Goal: Task Accomplishment & Management: Complete application form

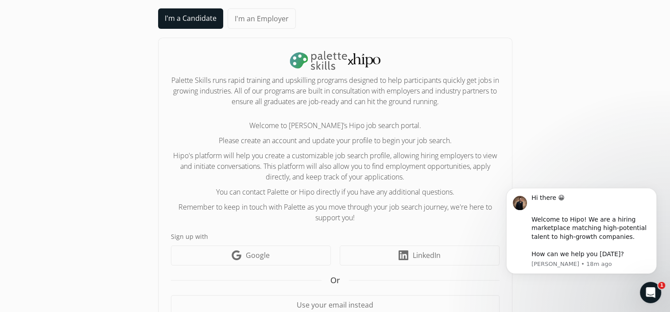
scroll to position [37, 0]
click at [182, 15] on link "I'm a Candidate" at bounding box center [190, 19] width 65 height 20
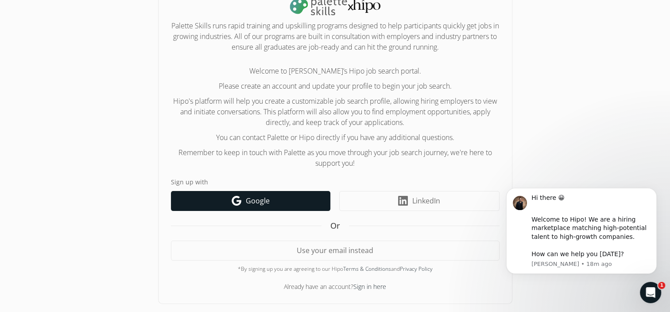
click at [223, 198] on link "Google icon Google" at bounding box center [250, 201] width 159 height 20
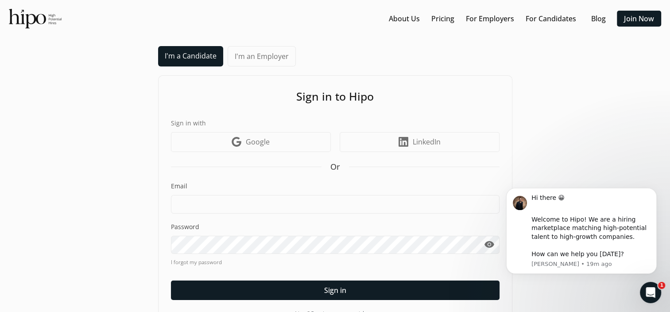
scroll to position [27, 0]
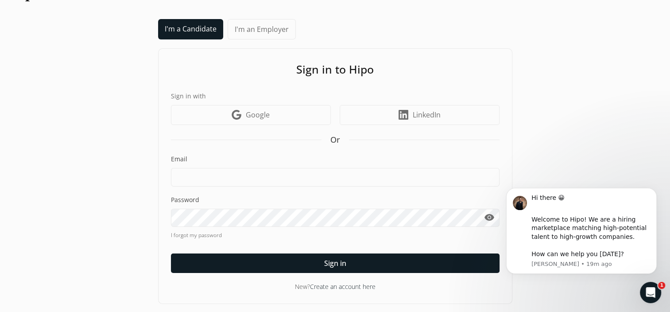
click at [174, 23] on link "I'm a Candidate" at bounding box center [190, 29] width 65 height 20
click at [239, 175] on input at bounding box center [335, 177] width 329 height 19
type input "[EMAIL_ADDRESS][DOMAIN_NAME]"
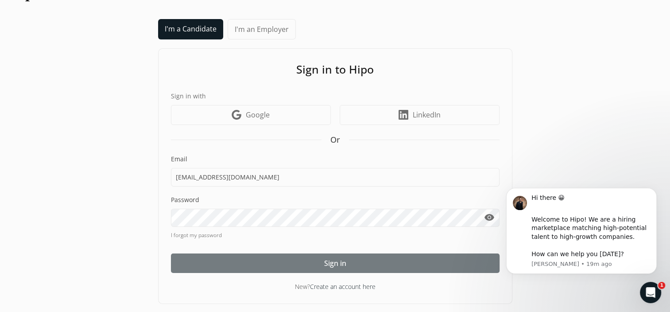
click at [224, 261] on div at bounding box center [335, 262] width 329 height 19
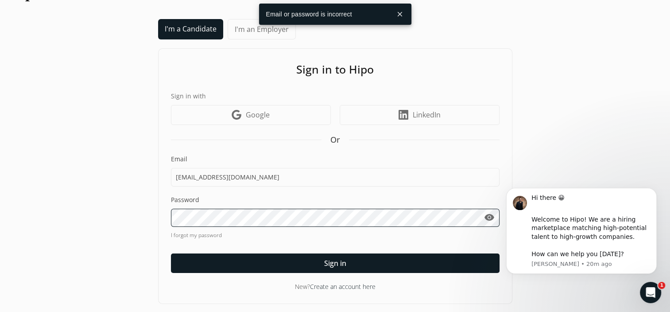
click at [116, 219] on div "I'm a Candidate I'm an Employer Sign in to Hipo Sign in with Google icon Google…" at bounding box center [335, 161] width 652 height 285
